Goal: Transaction & Acquisition: Purchase product/service

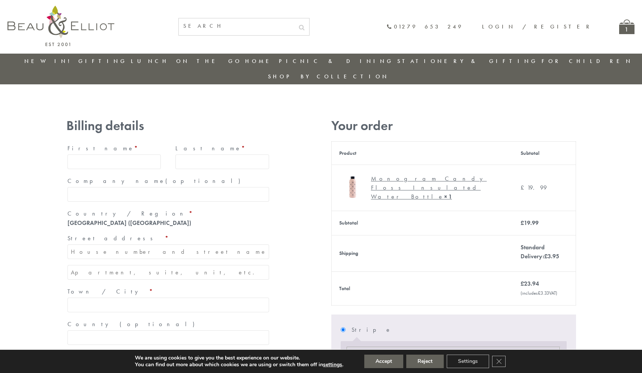
type input "[EMAIL_ADDRESS][DOMAIN_NAME]"
type input "[PERSON_NAME]"
type input "23, [GEOGRAPHIC_DATA], [GEOGRAPHIC_DATA]"
type input "London"
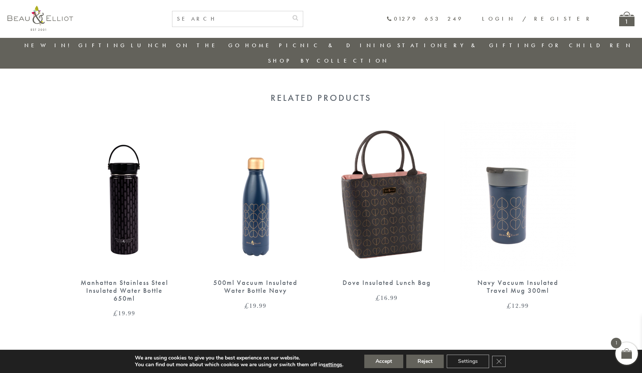
scroll to position [592, 0]
